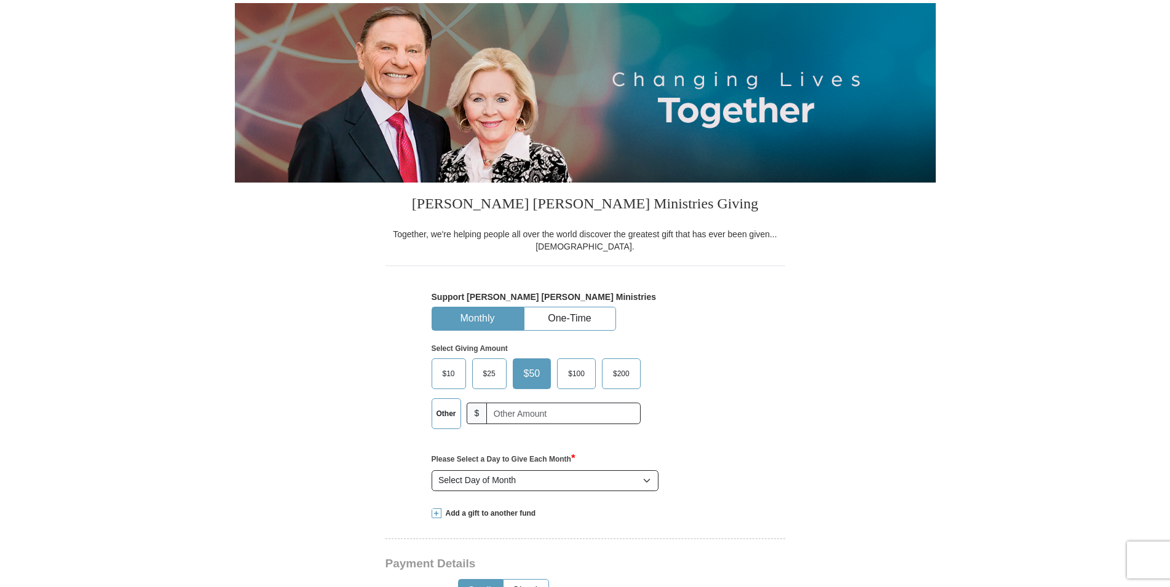
scroll to position [125, 0]
click at [581, 318] on button "One-Time" at bounding box center [569, 318] width 91 height 23
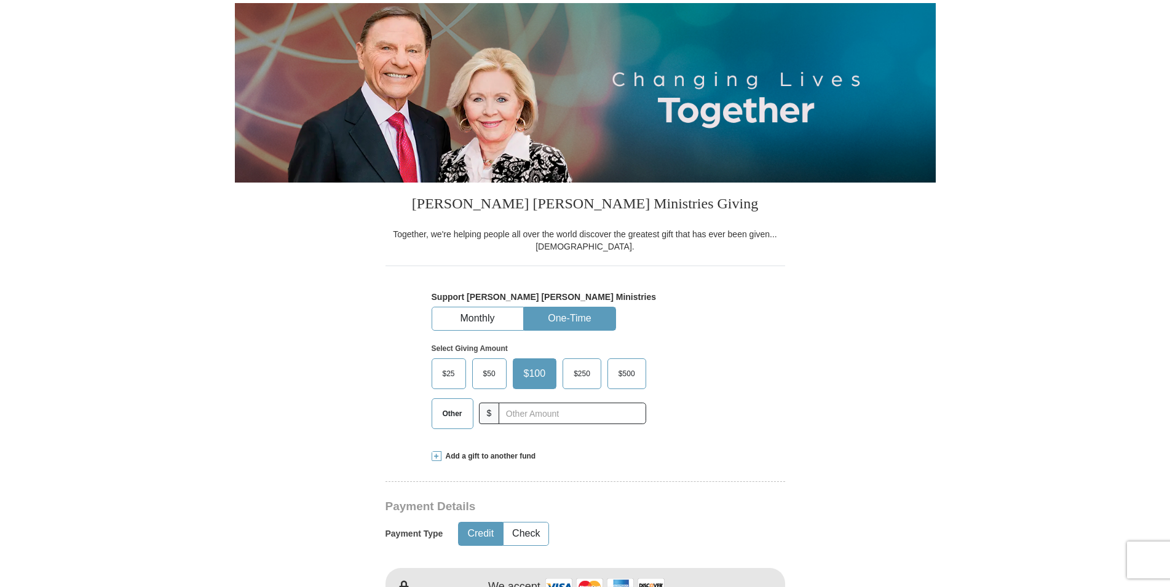
click at [445, 420] on label "Other" at bounding box center [452, 414] width 41 height 30
click at [0, 0] on input "Other" at bounding box center [0, 0] width 0 height 0
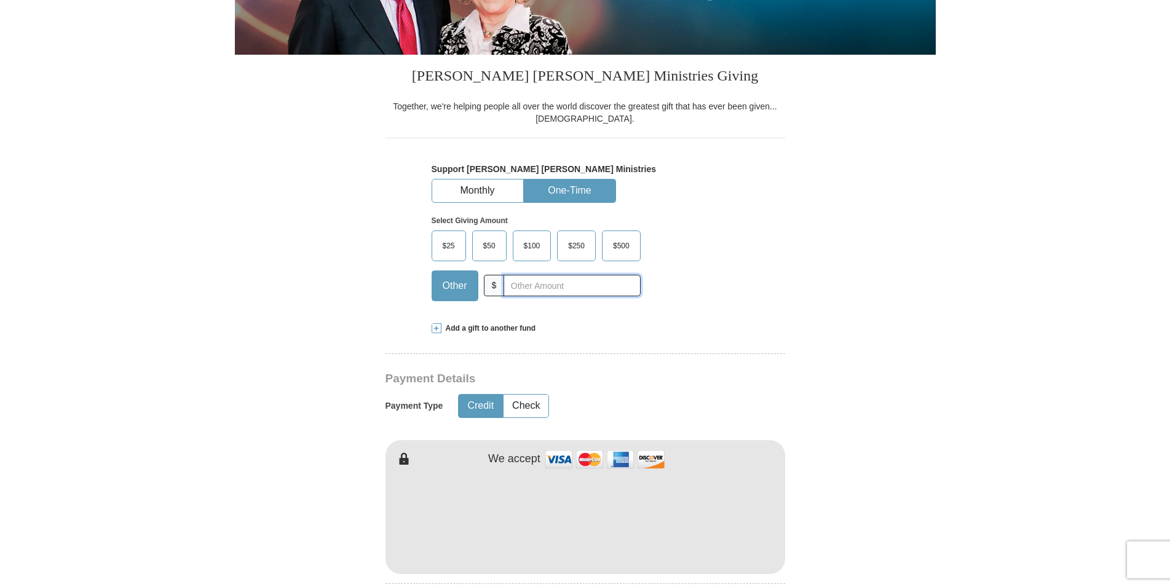
scroll to position [314, 0]
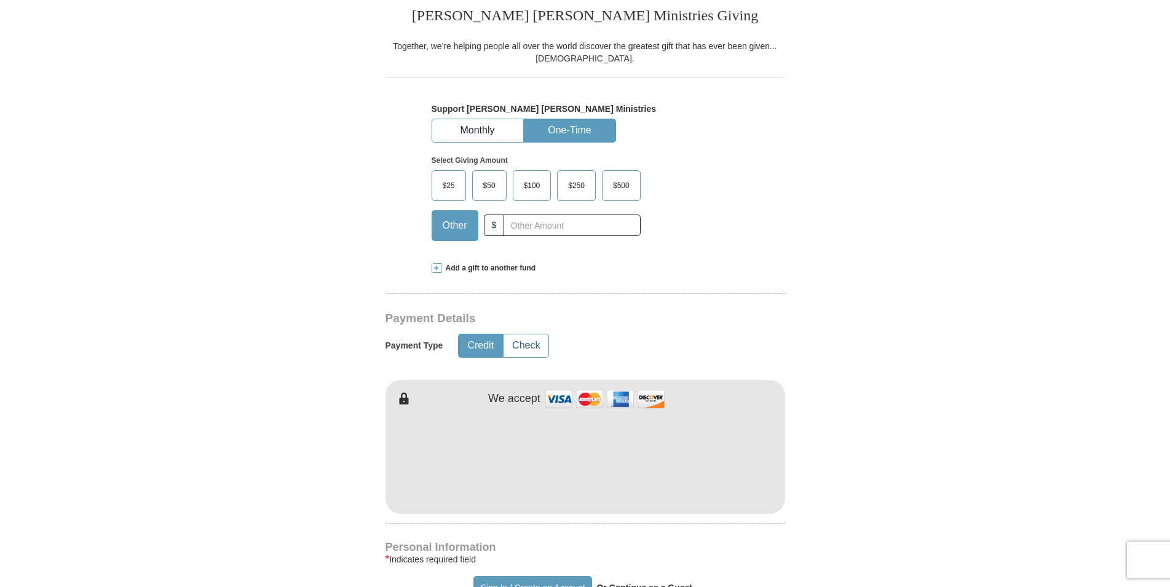
click at [534, 348] on button "Check" at bounding box center [526, 345] width 45 height 23
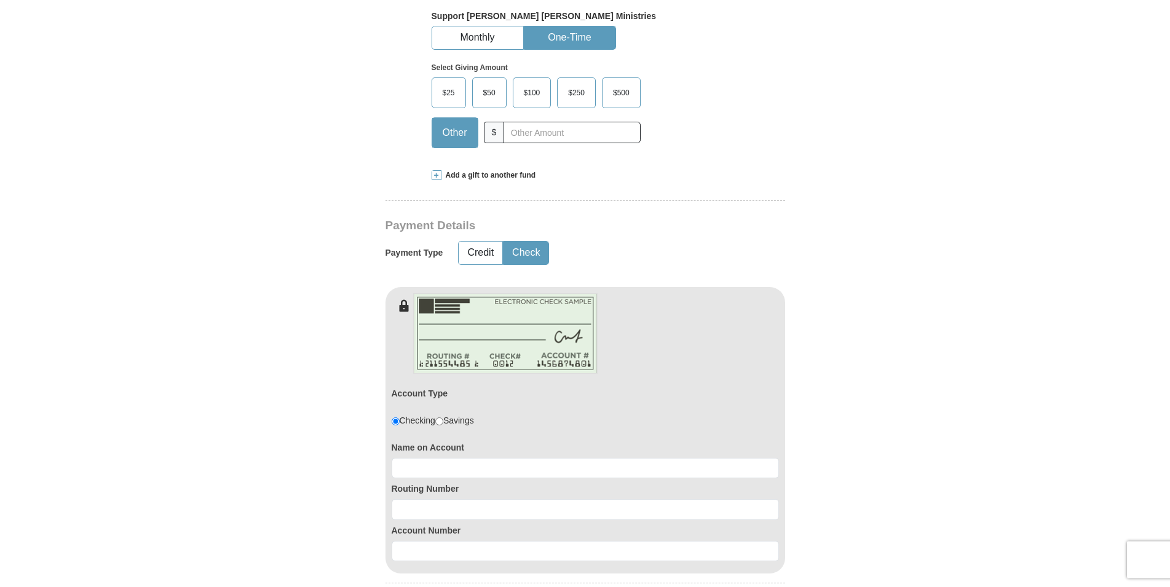
scroll to position [439, 0]
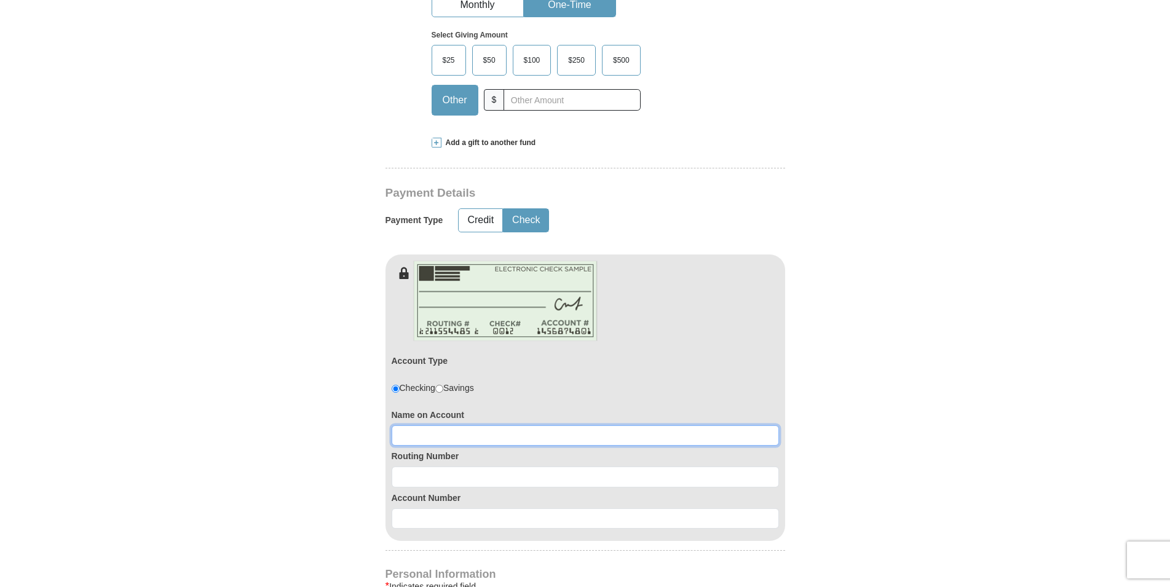
click at [434, 437] on input at bounding box center [585, 435] width 387 height 21
type input "Robert D. Perry"
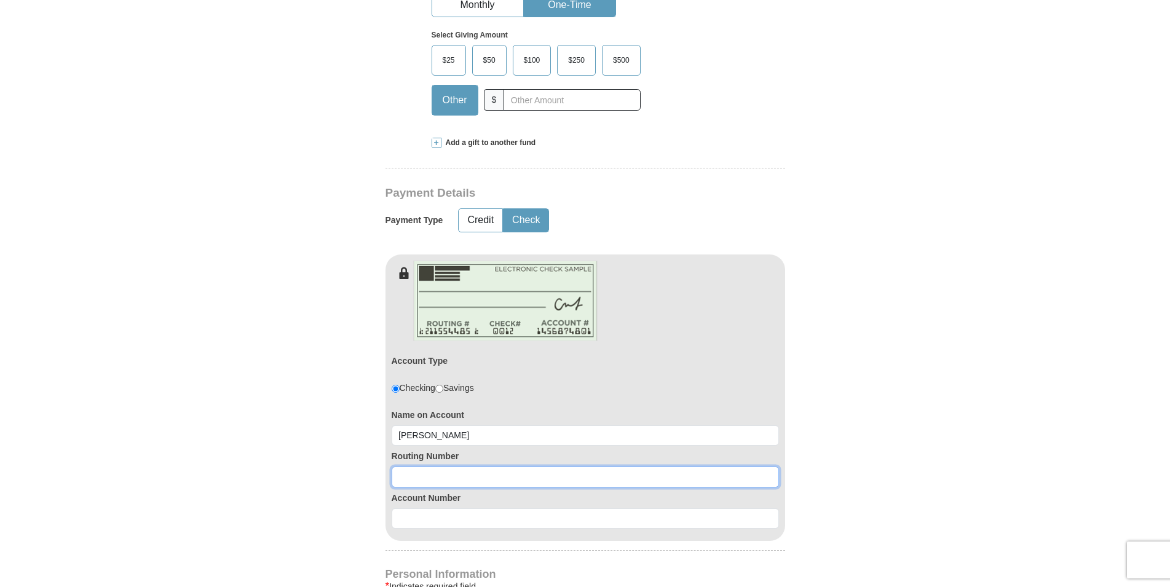
click at [421, 483] on input at bounding box center [585, 477] width 387 height 21
type input "272477694"
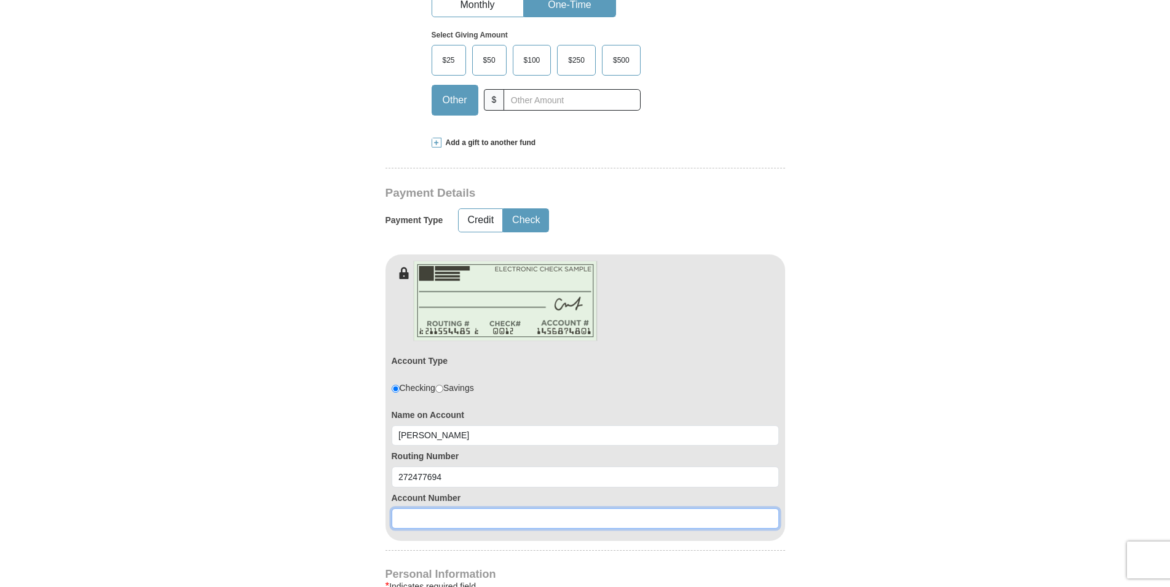
click at [422, 519] on input at bounding box center [585, 518] width 387 height 21
type input "18830730"
click at [506, 144] on span "Add a gift to another fund" at bounding box center [488, 143] width 95 height 10
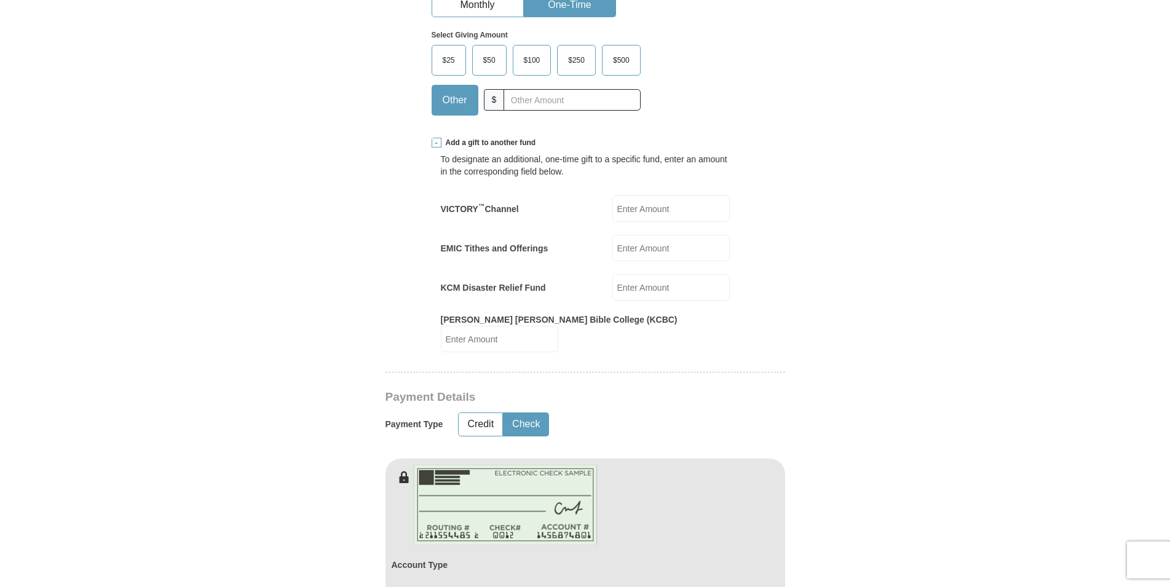
click at [657, 291] on input "KCM Disaster Relief Fund" at bounding box center [670, 287] width 117 height 26
type input "10.00"
click at [826, 308] on form "Already have an account? Sign in for faster giving. Don't have an account? Crea…" at bounding box center [585, 551] width 701 height 1882
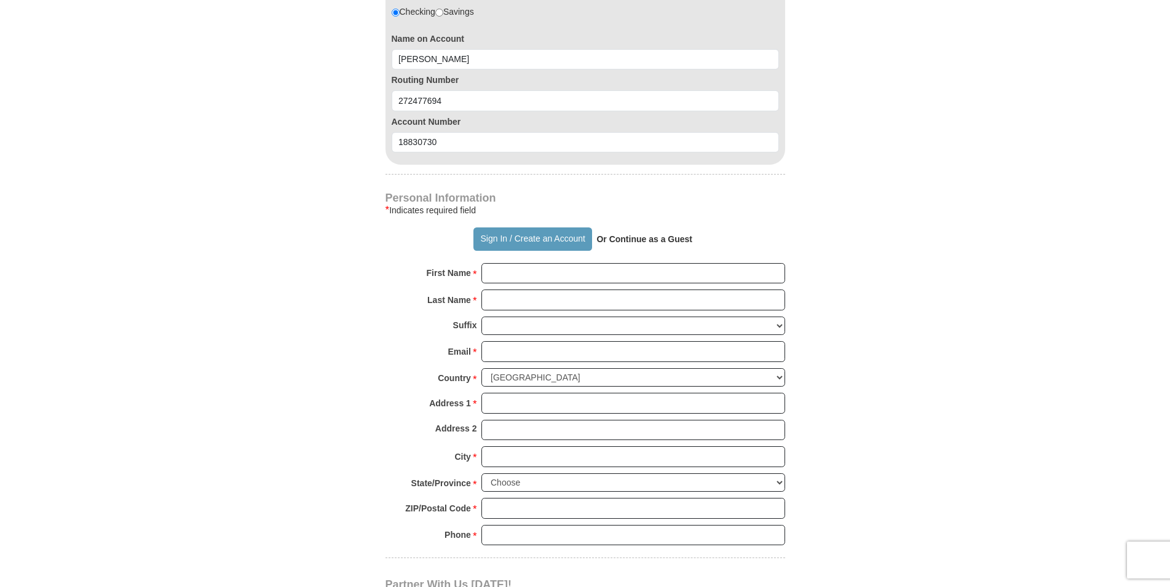
scroll to position [1066, 0]
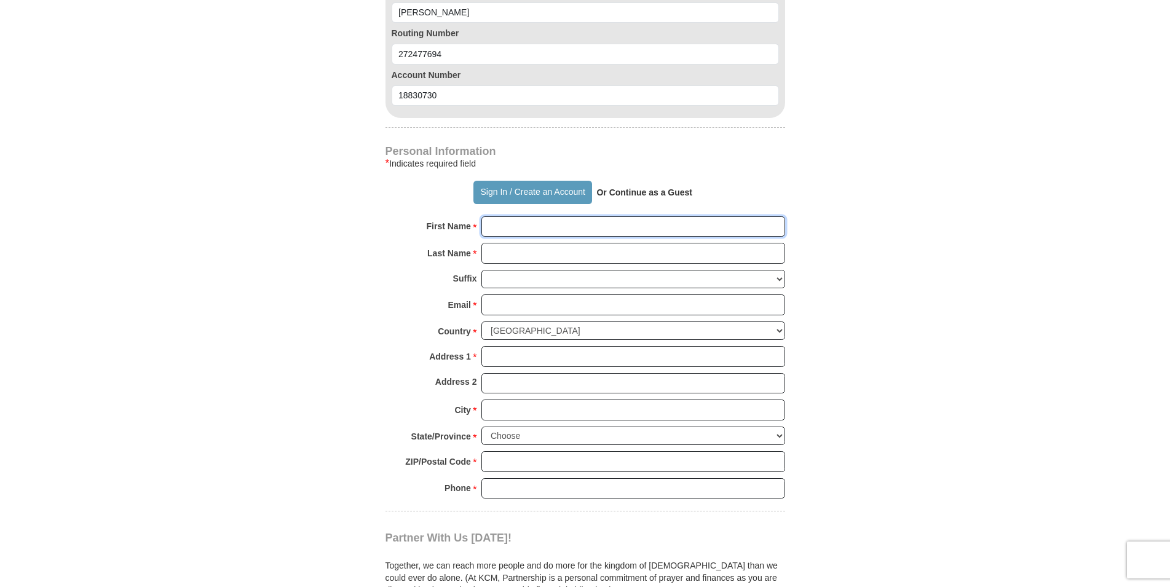
click at [537, 226] on input "First Name *" at bounding box center [633, 226] width 304 height 21
type input "r"
type input "Michiga"
type input "Robert"
type input "Perry"
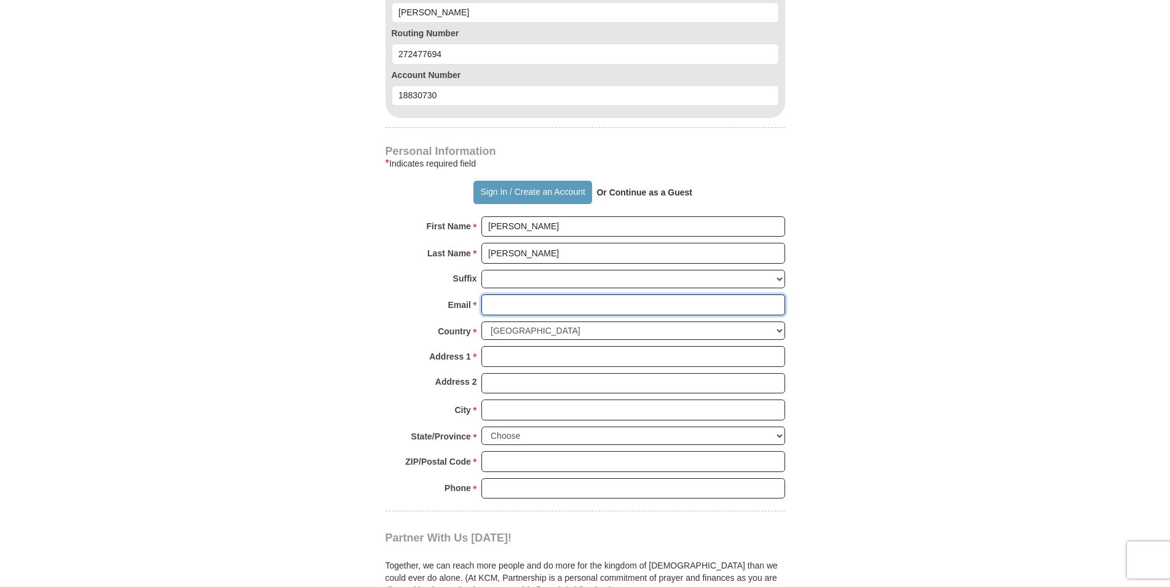
type input "rdperry77@aol.com"
type input "15523 MacArthur"
type input "Redford"
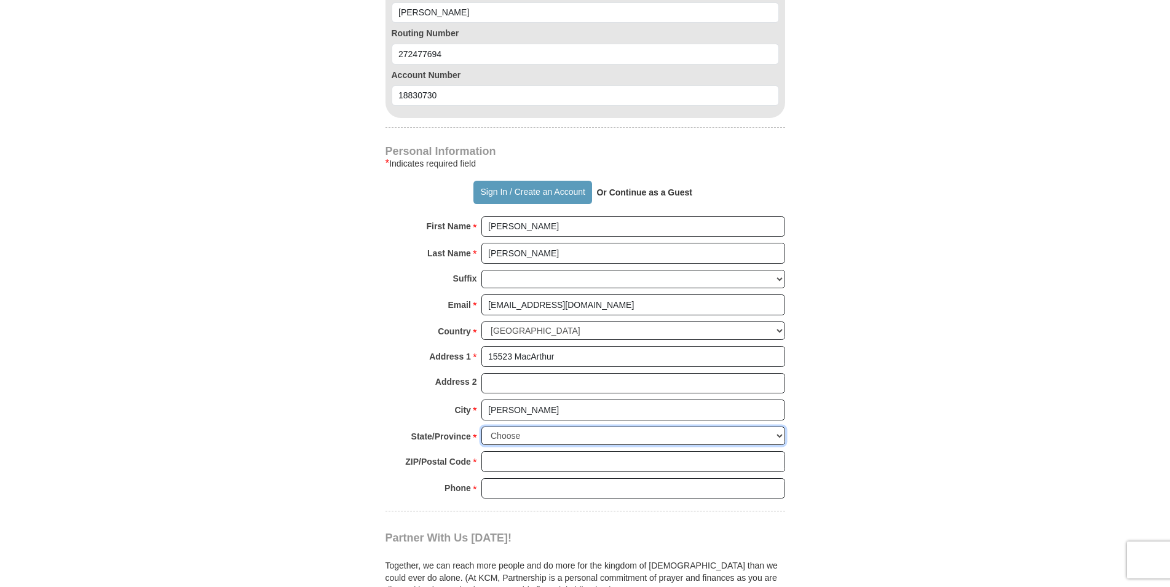
click at [481, 427] on select "Choose Alabama Alaska American Samoa Arizona Arkansas Armed Forces Americas Arm…" at bounding box center [633, 436] width 304 height 19
select select "MI"
click option "Michigan" at bounding box center [0, 0] width 0 height 0
click at [546, 462] on input "ZIP/Postal Code *" at bounding box center [633, 461] width 304 height 21
type input "48239"
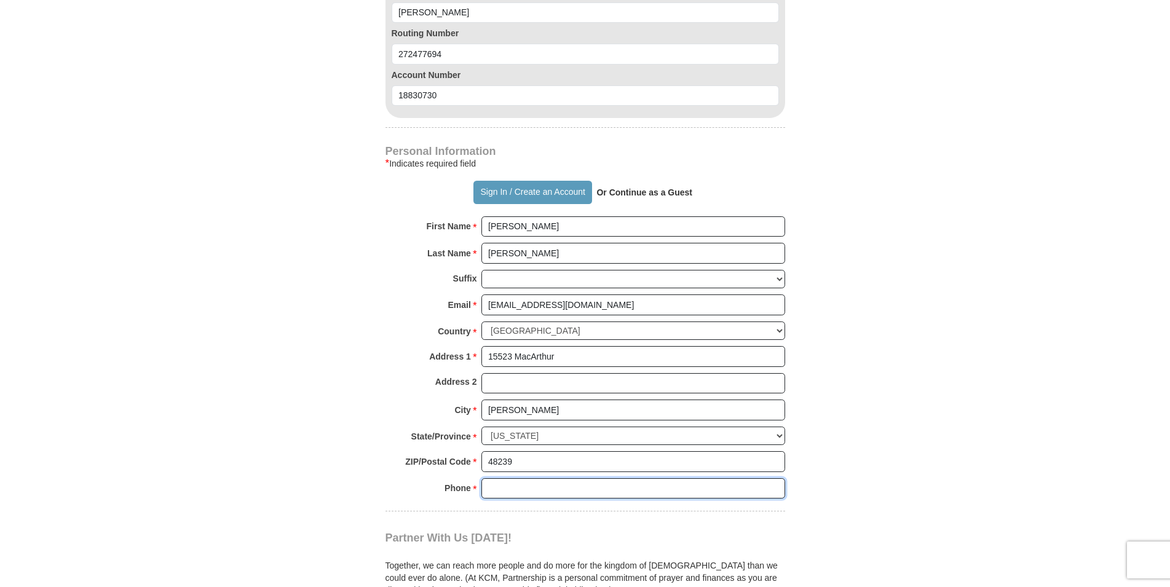
type input "3136556586"
click at [537, 227] on input "Robert" at bounding box center [633, 226] width 304 height 21
click at [941, 320] on body "Sign In Already have an account? Sign in for faster giving. Don't have an accou…" at bounding box center [585, 298] width 1170 height 2729
click at [580, 488] on input "3136556586" at bounding box center [633, 488] width 304 height 21
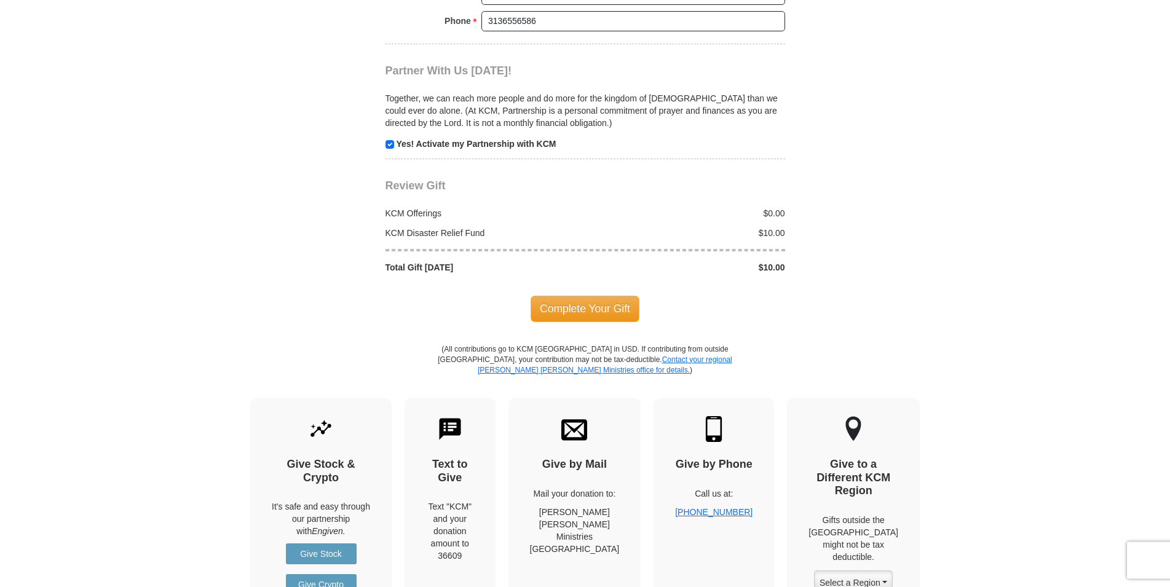
scroll to position [1568, 0]
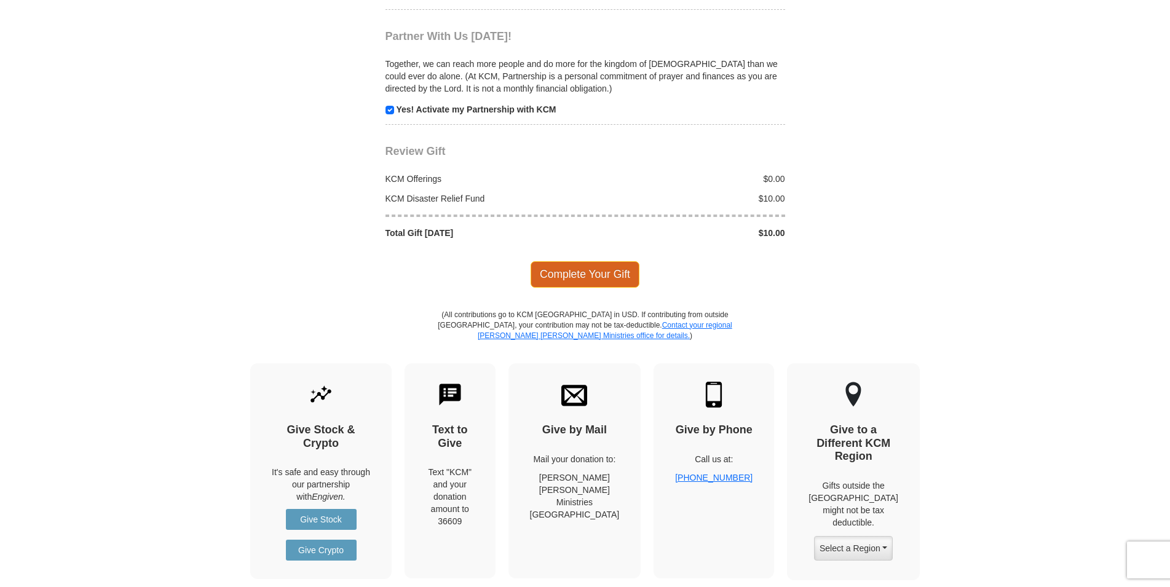
click at [596, 278] on span "Complete Your Gift" at bounding box center [585, 274] width 109 height 26
